Goal: Information Seeking & Learning: Check status

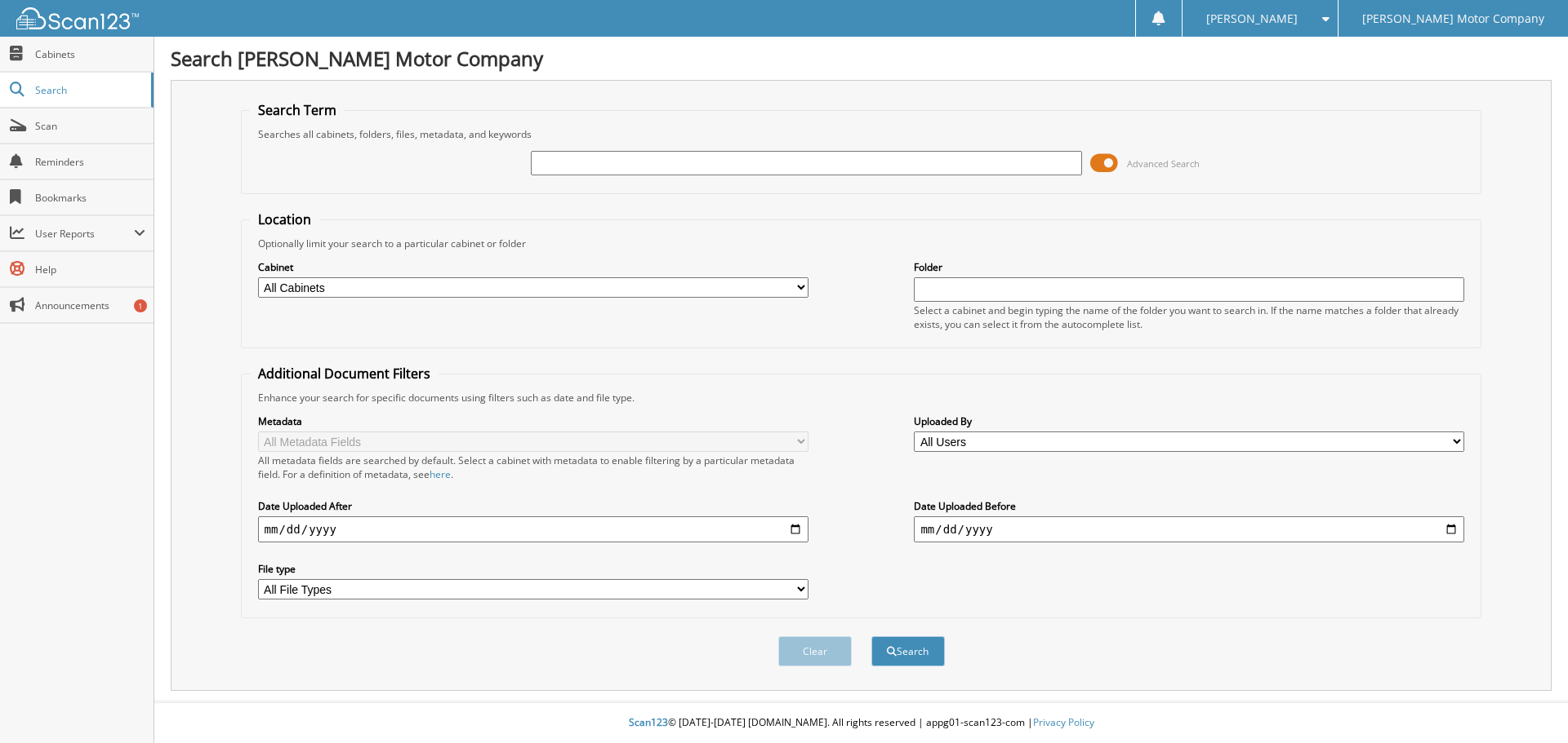
click at [783, 172] on input "text" at bounding box center [805, 163] width 550 height 25
type input "165046"
click at [872, 636] on button "Search" at bounding box center [908, 651] width 74 height 30
drag, startPoint x: 905, startPoint y: 170, endPoint x: 887, endPoint y: 169, distance: 18.0
click at [890, 168] on input "text" at bounding box center [805, 163] width 550 height 25
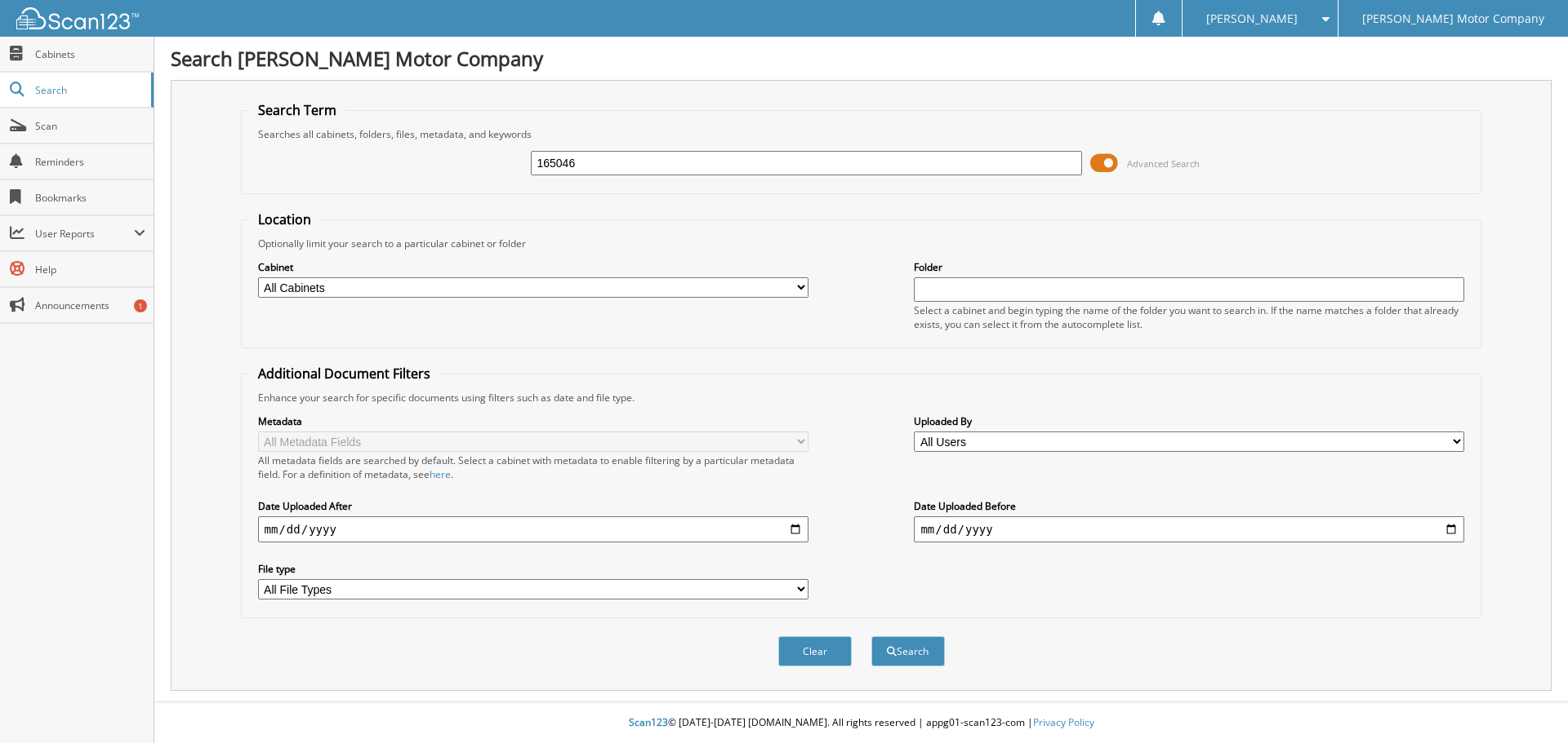
type input "165046"
click at [872, 636] on button "Search" at bounding box center [908, 651] width 74 height 30
